Goal: Task Accomplishment & Management: Use online tool/utility

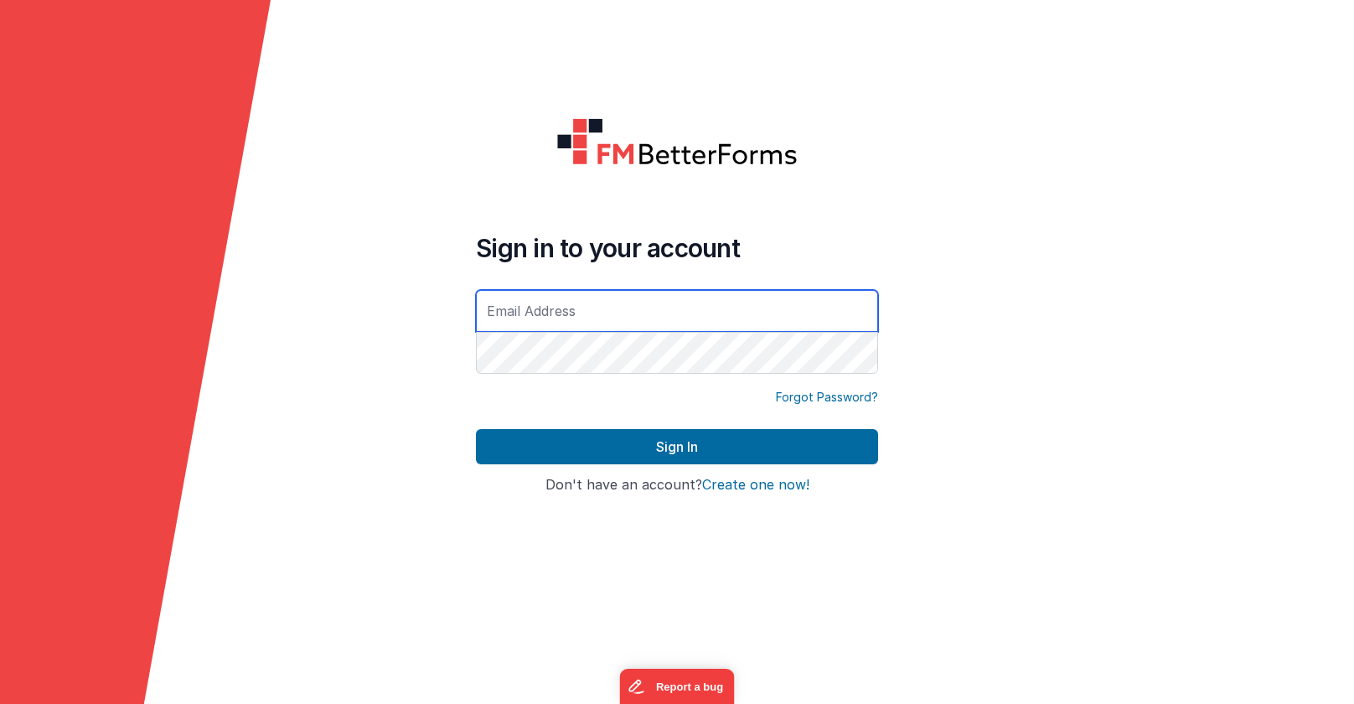
type input "[EMAIL_ADDRESS][DOMAIN_NAME]"
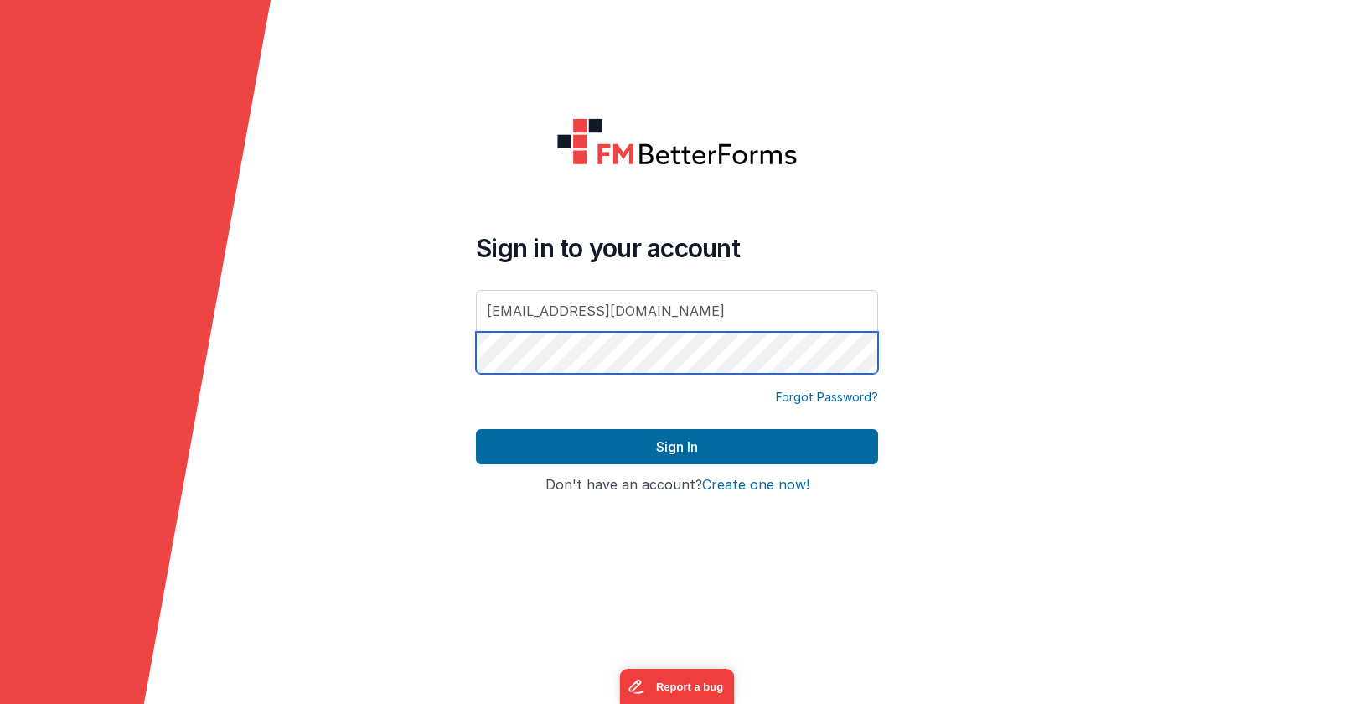
click at [677, 447] on button "Sign In" at bounding box center [677, 446] width 402 height 35
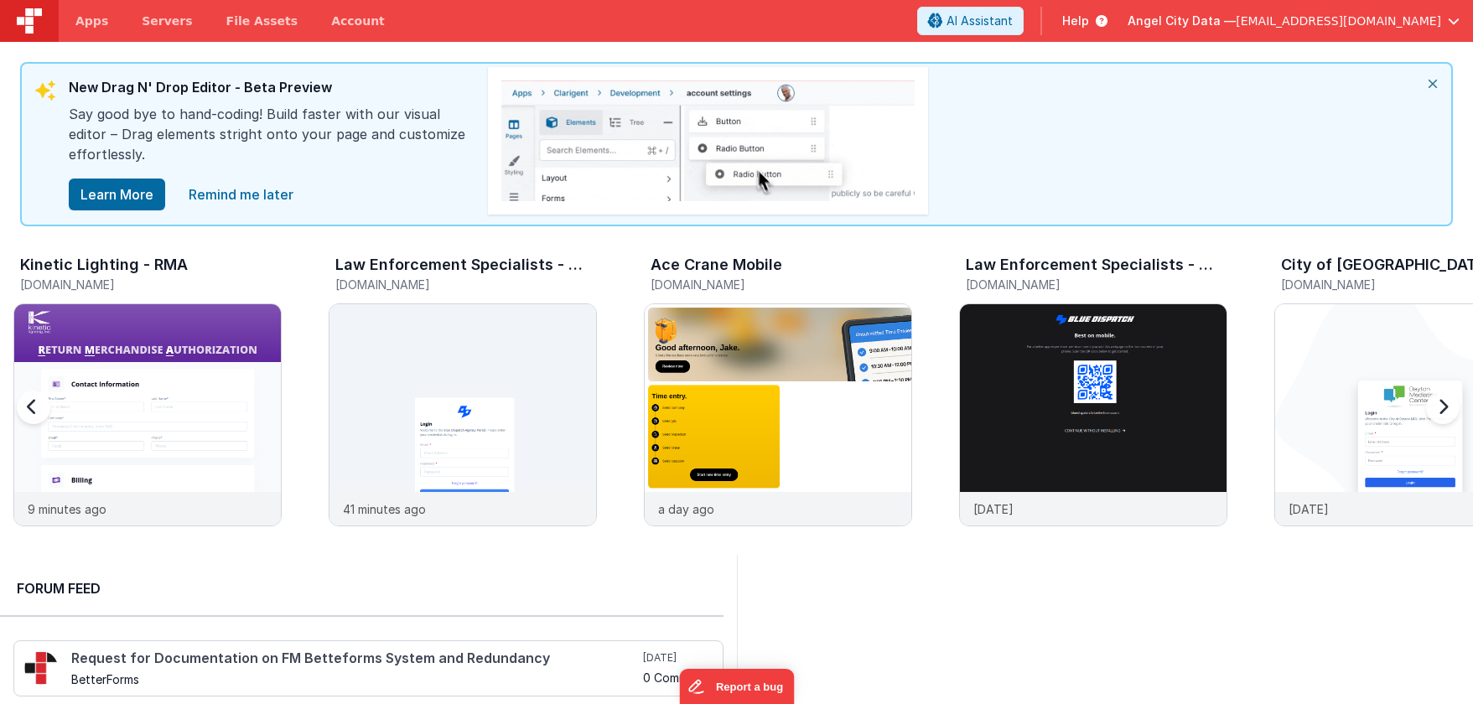
click at [1354, 406] on div at bounding box center [1439, 417] width 67 height 241
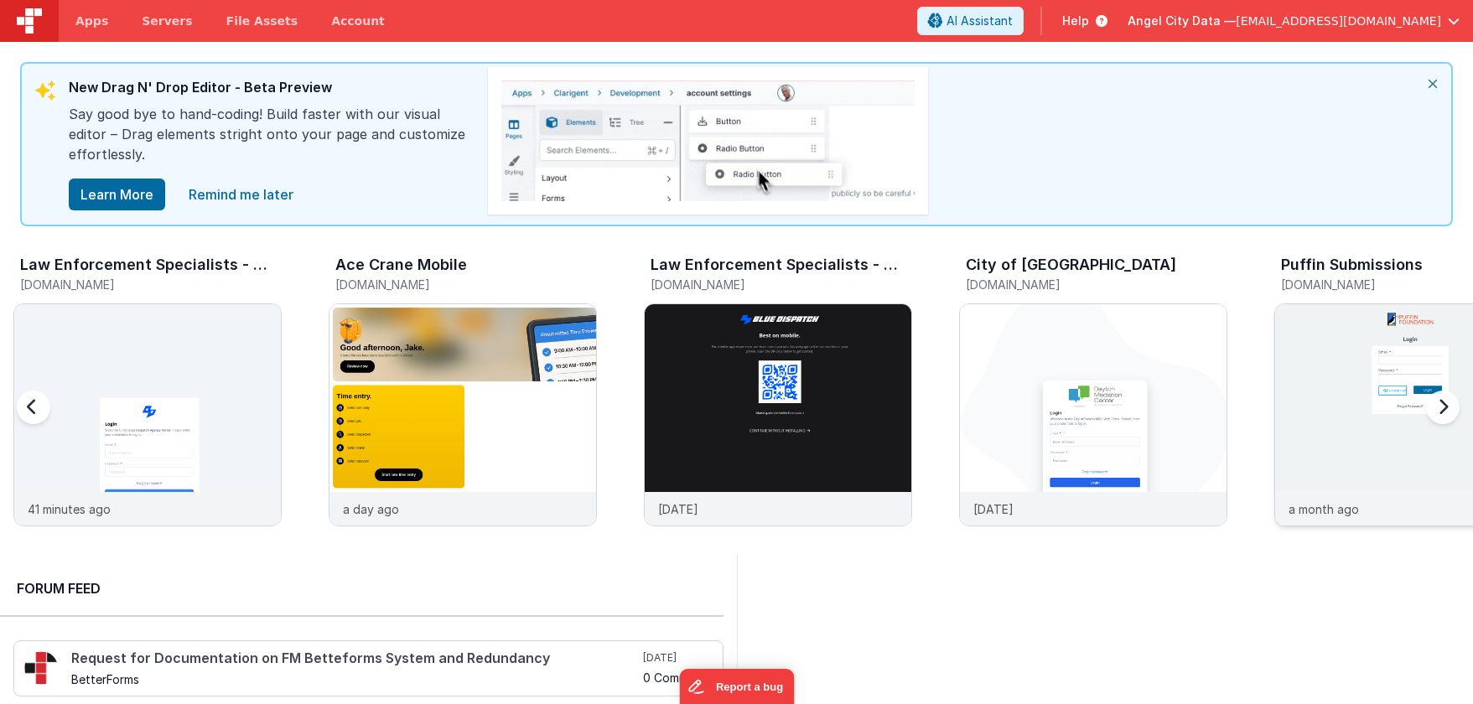
click at [1351, 384] on img at bounding box center [1408, 437] width 267 height 267
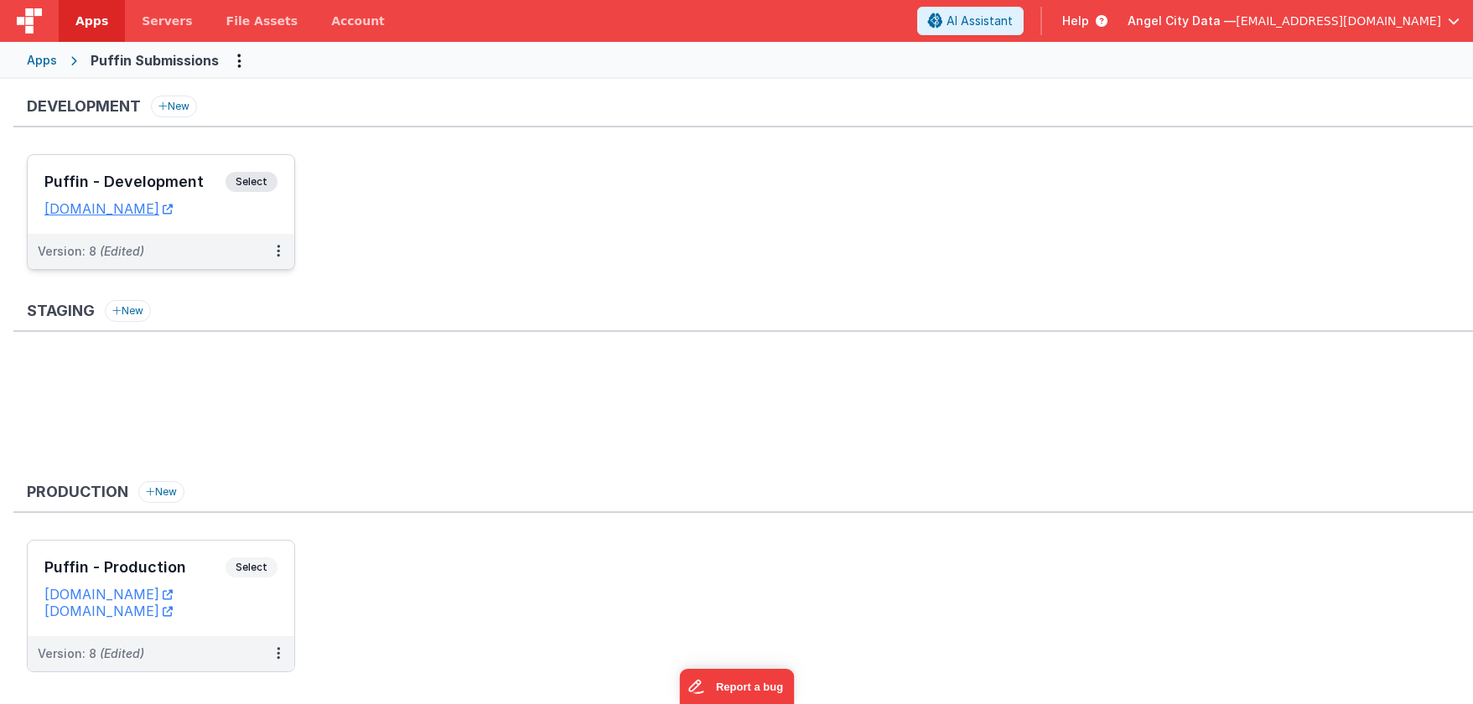
click at [248, 180] on span "Select" at bounding box center [251, 182] width 52 height 20
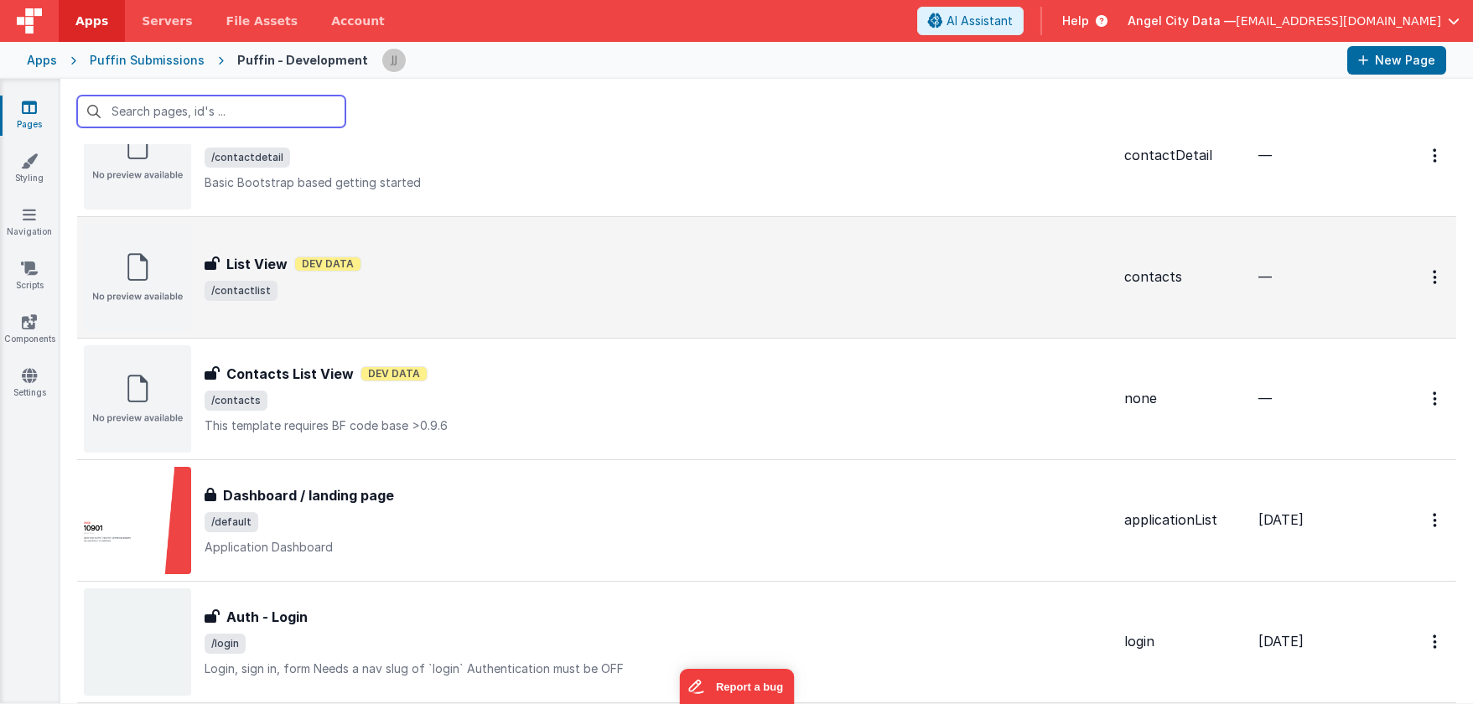
scroll to position [817, 0]
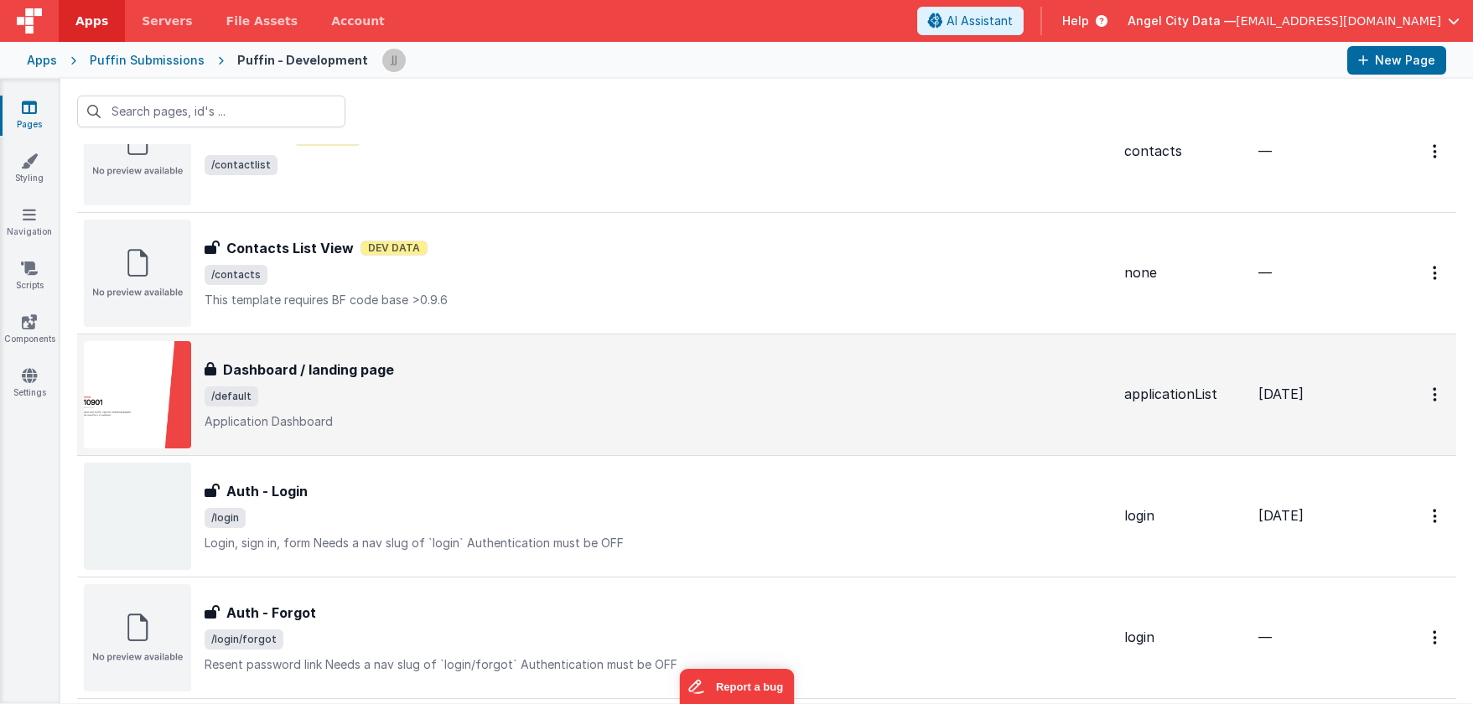
click at [277, 373] on h3 "Dashboard / landing page" at bounding box center [308, 370] width 171 height 20
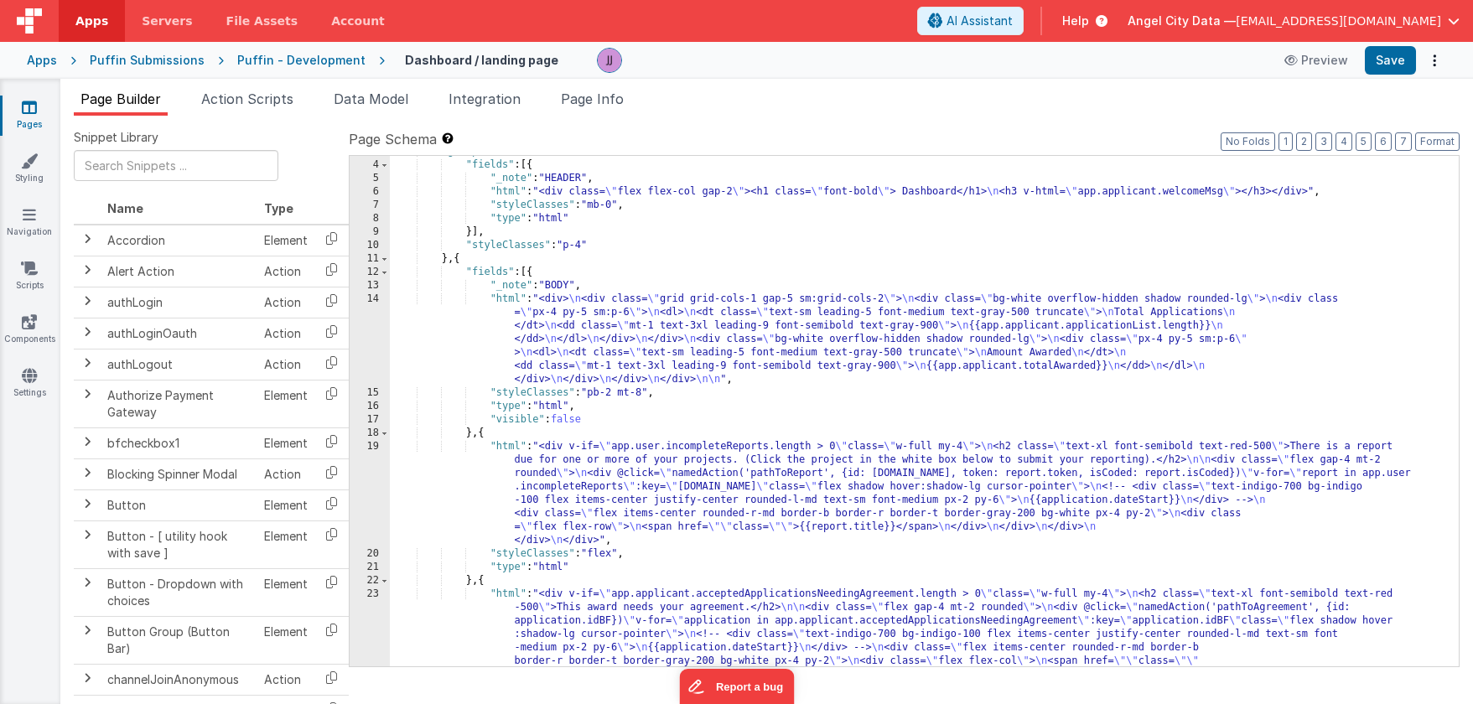
scroll to position [74, 0]
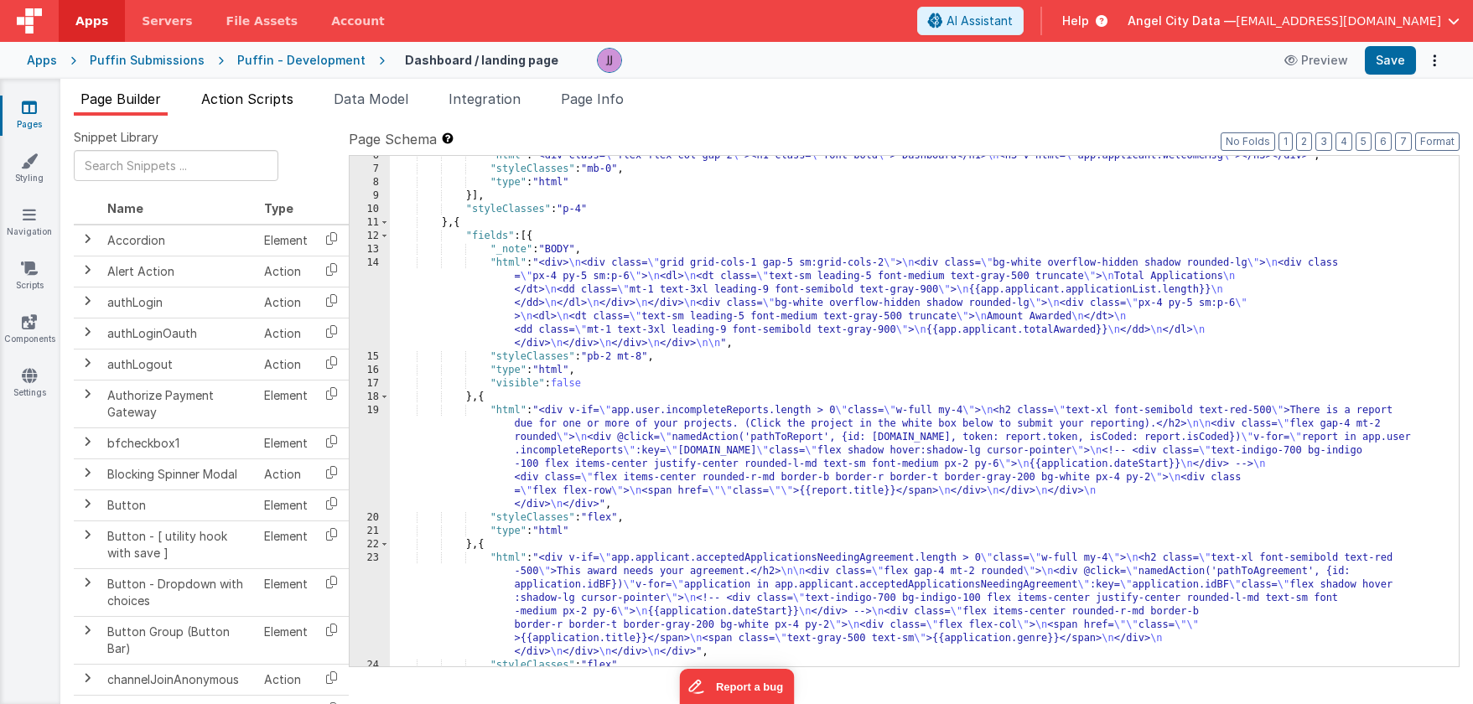
click at [246, 94] on span "Action Scripts" at bounding box center [247, 99] width 92 height 17
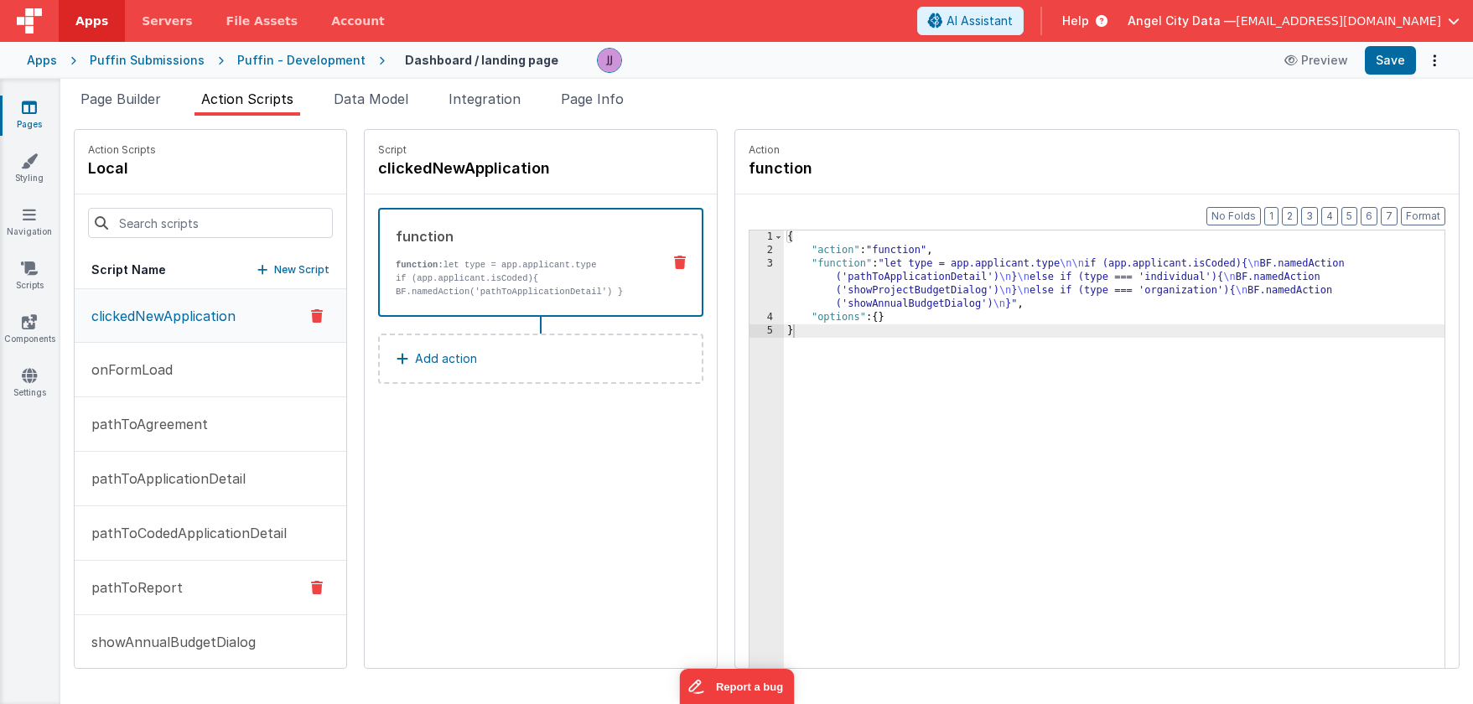
click at [151, 572] on button "pathToReport" at bounding box center [211, 588] width 272 height 54
